Goal: Task Accomplishment & Management: Complete application form

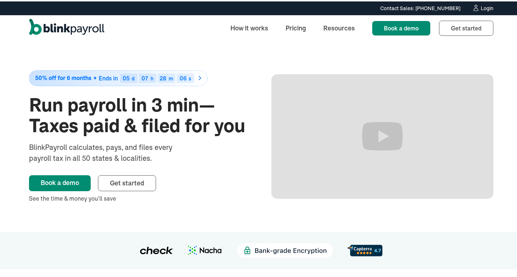
click at [458, 28] on span "Get started" at bounding box center [466, 26] width 30 height 7
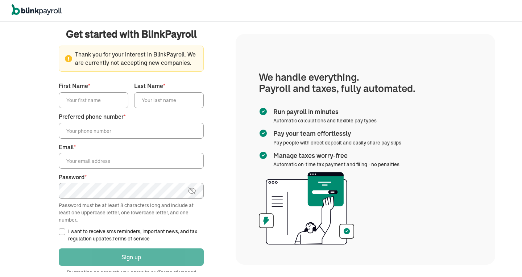
click at [99, 103] on input "First Name *" at bounding box center [94, 100] width 70 height 16
click at [119, 102] on input "First Name *" at bounding box center [94, 100] width 70 height 16
paste input "[PERSON_NAME]"
click at [89, 100] on input "[PERSON_NAME]" at bounding box center [94, 100] width 70 height 16
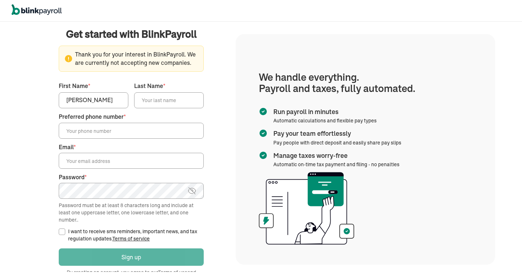
type input "[PERSON_NAME]"
paste input "[PERSON_NAME]"
type input "Davis"
click at [109, 128] on input "Preferred phone number *" at bounding box center [131, 131] width 145 height 16
paste input "(336) 810-2322"
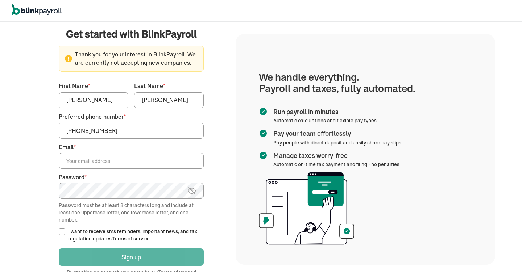
type input "(336) 810-2322"
click at [131, 163] on input "Email *" at bounding box center [131, 161] width 145 height 16
paste input "chad@cadconstructionservice.com"
type input "chad@cadconstructionservice.com"
click at [63, 232] on input "I want to receive sms reminders, important news, and tax regulation updates. Te…" at bounding box center [62, 232] width 7 height 7
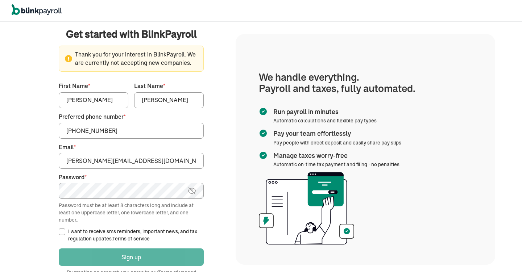
checkbox input "true"
click at [191, 191] on img at bounding box center [191, 191] width 9 height 9
click at [69, 58] on circle at bounding box center [68, 58] width 7 height 7
drag, startPoint x: 75, startPoint y: 52, endPoint x: 186, endPoint y: 60, distance: 111.6
click at [186, 60] on span "Thank you for your interest in BlinkPayroll. We are currently not accepting new…" at bounding box center [131, 58] width 133 height 17
